Goal: Task Accomplishment & Management: Use online tool/utility

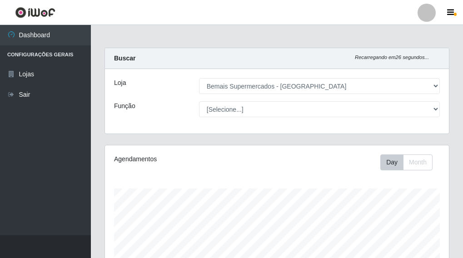
select select "249"
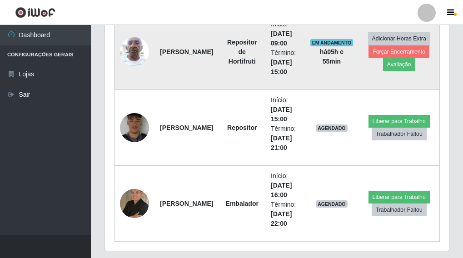
scroll to position [386, 0]
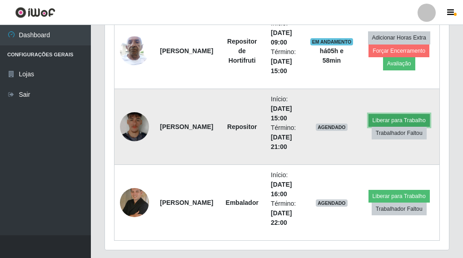
click at [383, 118] on button "Liberar para Trabalho" at bounding box center [399, 120] width 61 height 13
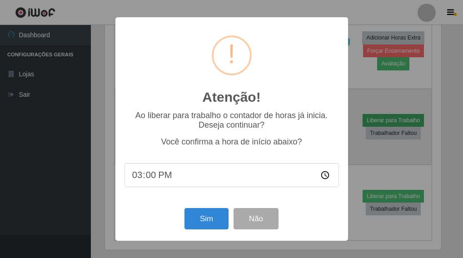
scroll to position [189, 339]
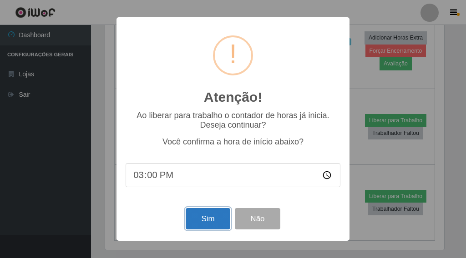
click at [194, 217] on button "Sim" at bounding box center [207, 218] width 44 height 21
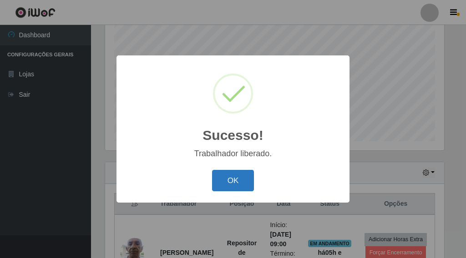
click at [223, 181] on button "OK" at bounding box center [233, 180] width 42 height 21
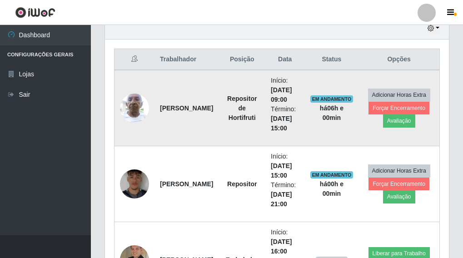
scroll to position [321, 0]
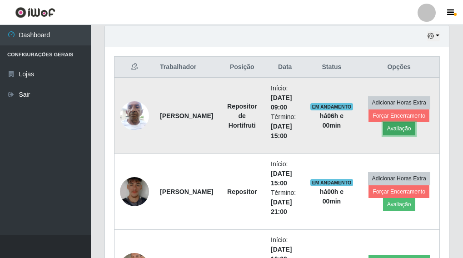
click at [393, 130] on button "Avaliação" at bounding box center [399, 128] width 32 height 13
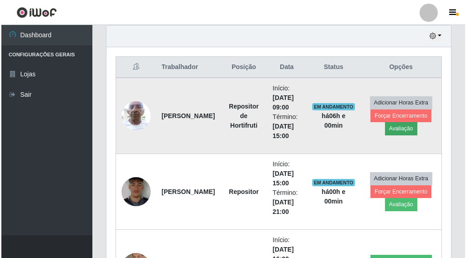
scroll to position [189, 339]
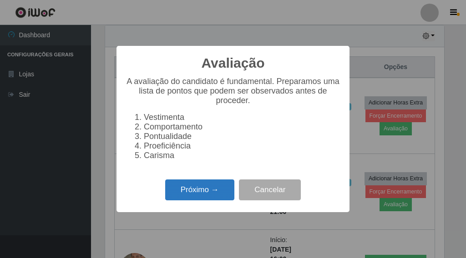
click at [173, 198] on button "Próximo →" at bounding box center [199, 190] width 69 height 21
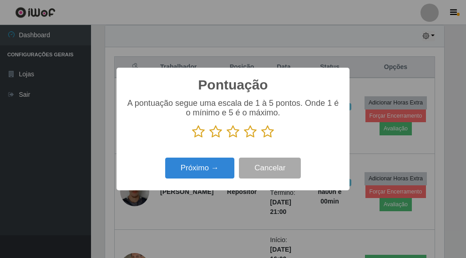
scroll to position [454431, 454281]
click at [267, 132] on icon at bounding box center [267, 132] width 13 height 14
click at [261, 139] on input "radio" at bounding box center [261, 139] width 0 height 0
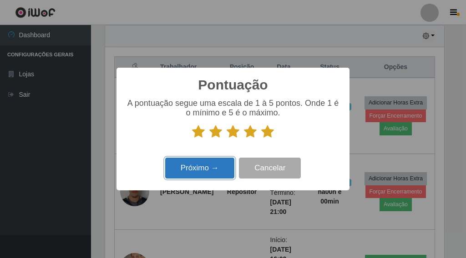
click at [216, 173] on button "Próximo →" at bounding box center [199, 168] width 69 height 21
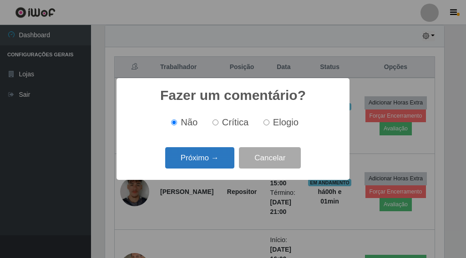
click at [196, 160] on button "Próximo →" at bounding box center [199, 157] width 69 height 21
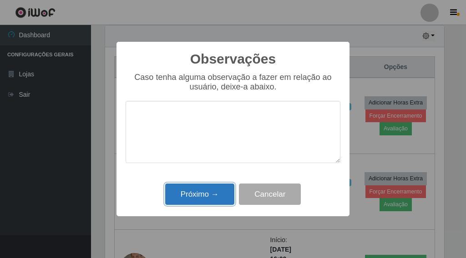
click at [213, 190] on button "Próximo →" at bounding box center [199, 194] width 69 height 21
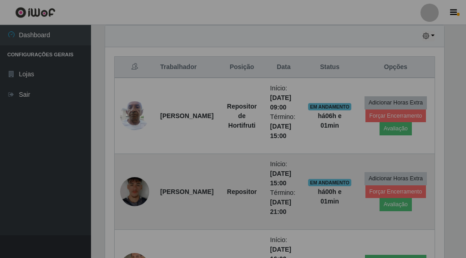
scroll to position [189, 344]
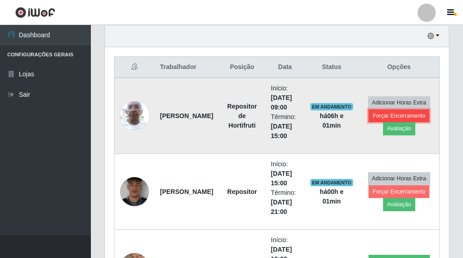
click at [372, 115] on button "Forçar Encerramento" at bounding box center [399, 116] width 61 height 13
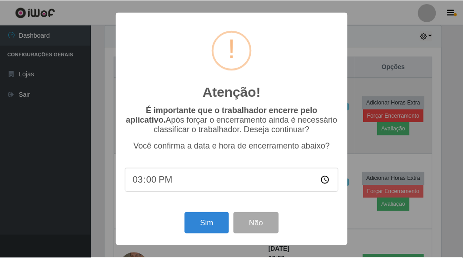
scroll to position [189, 339]
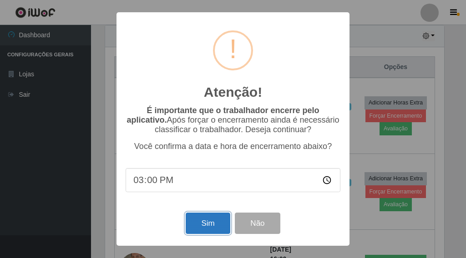
click at [214, 221] on button "Sim" at bounding box center [207, 223] width 44 height 21
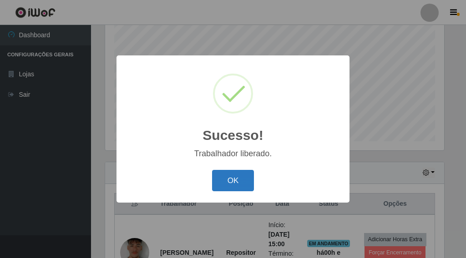
click at [227, 182] on button "OK" at bounding box center [233, 180] width 42 height 21
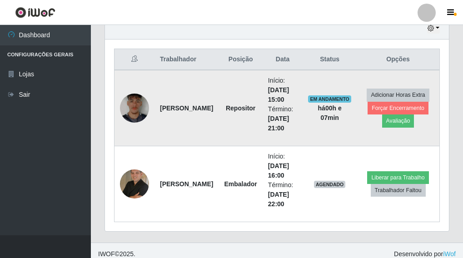
scroll to position [336, 0]
